Goal: Transaction & Acquisition: Purchase product/service

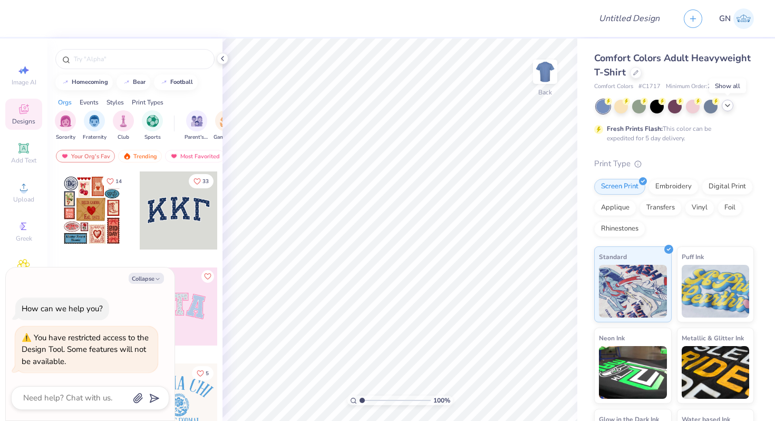
click at [729, 107] on icon at bounding box center [727, 105] width 8 height 8
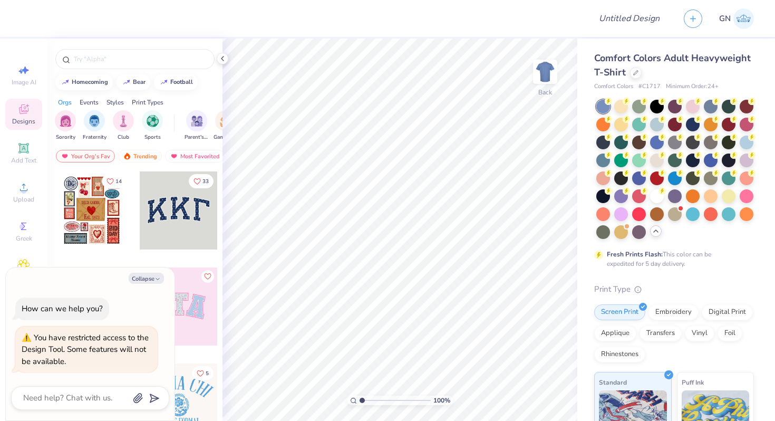
click at [755, 263] on div "Comfort Colors Adult Heavyweight T-Shirt Comfort Colors # C1717 Minimum Order: …" at bounding box center [676, 323] width 198 height 571
click at [150, 279] on button "Collapse" at bounding box center [146, 277] width 35 height 11
type textarea "x"
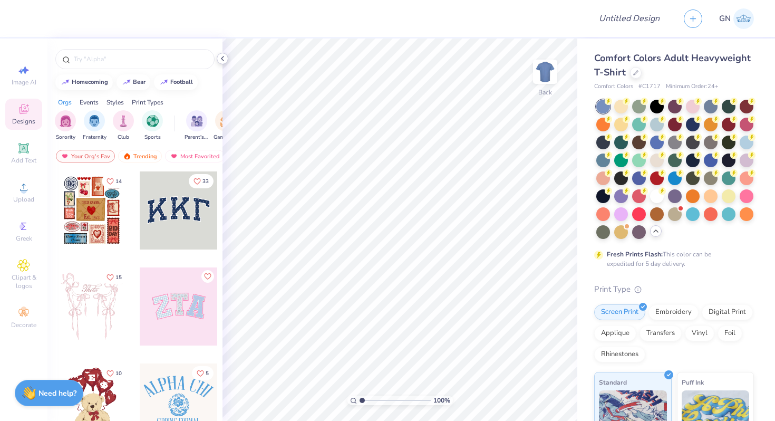
click at [220, 54] on icon at bounding box center [222, 58] width 8 height 8
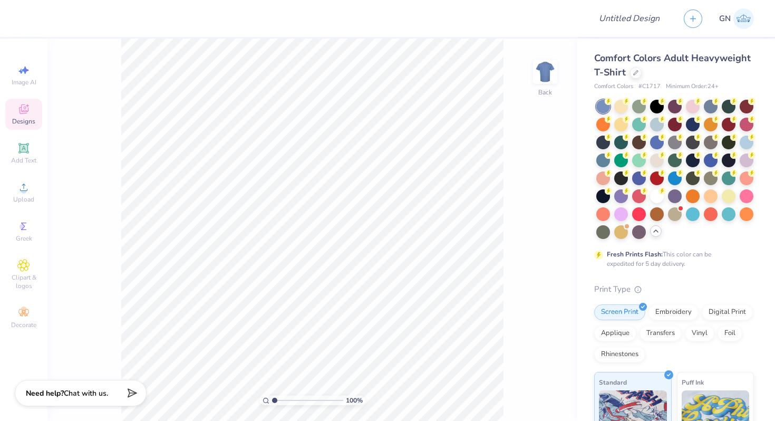
click at [750, 84] on div "Comfort Colors # C1717 Minimum Order: 24 +" at bounding box center [674, 86] width 160 height 9
click at [657, 231] on icon at bounding box center [655, 231] width 8 height 8
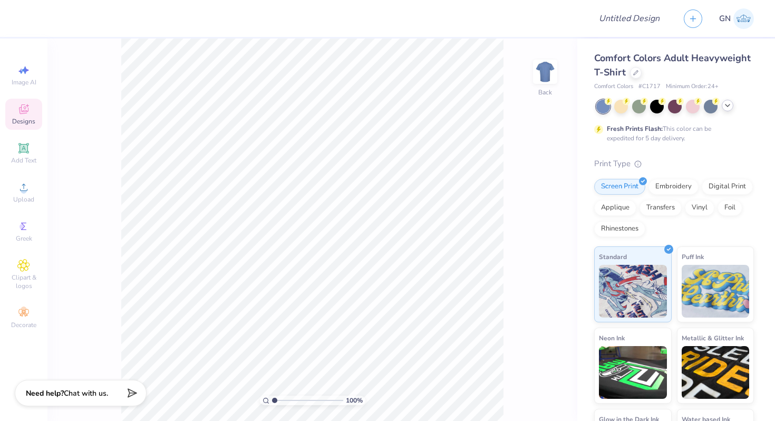
click at [726, 106] on polyline at bounding box center [727, 105] width 4 height 2
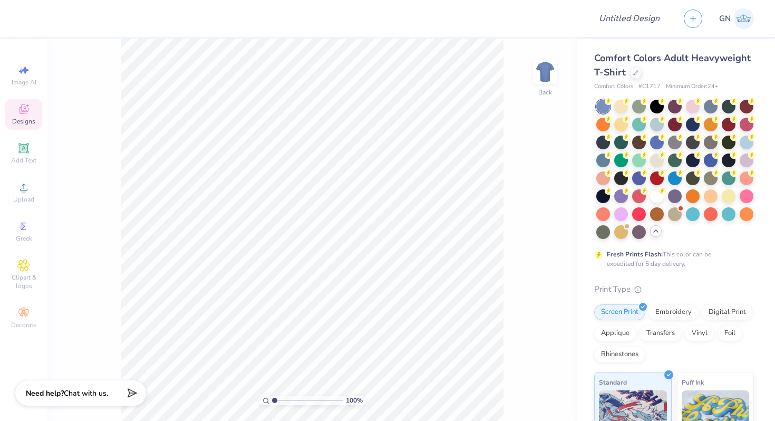
click at [656, 234] on icon at bounding box center [655, 231] width 8 height 8
